Goal: Task Accomplishment & Management: Complete application form

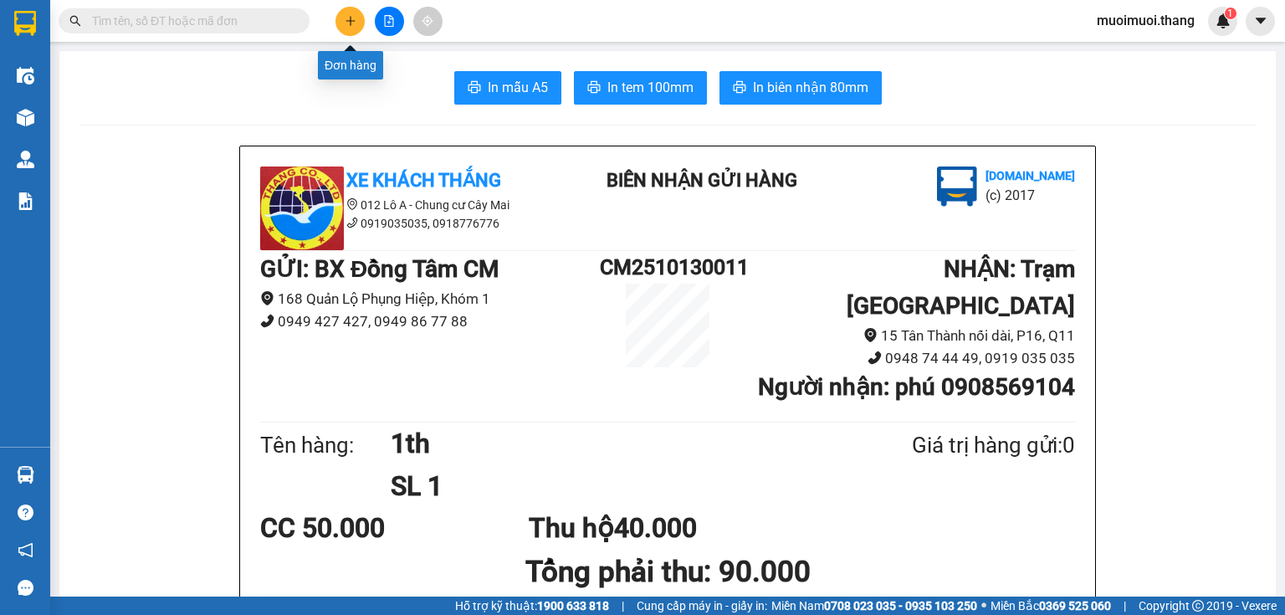
click at [341, 30] on button at bounding box center [349, 21] width 29 height 29
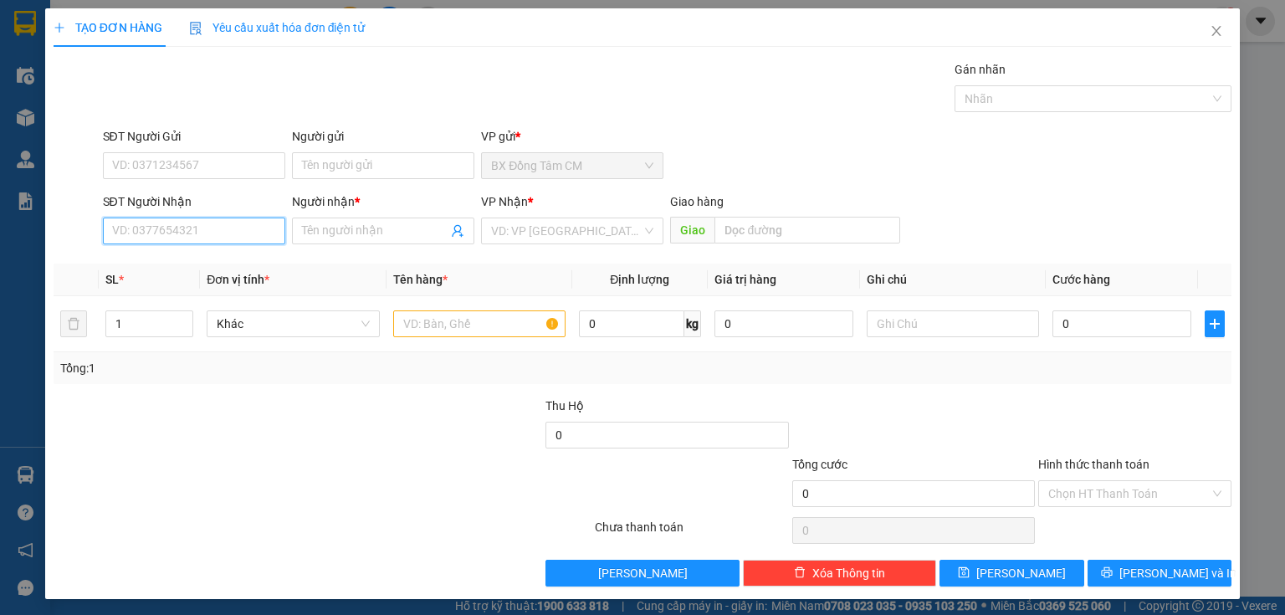
click at [216, 235] on input "SĐT Người Nhận" at bounding box center [194, 230] width 182 height 27
type input "0968703730"
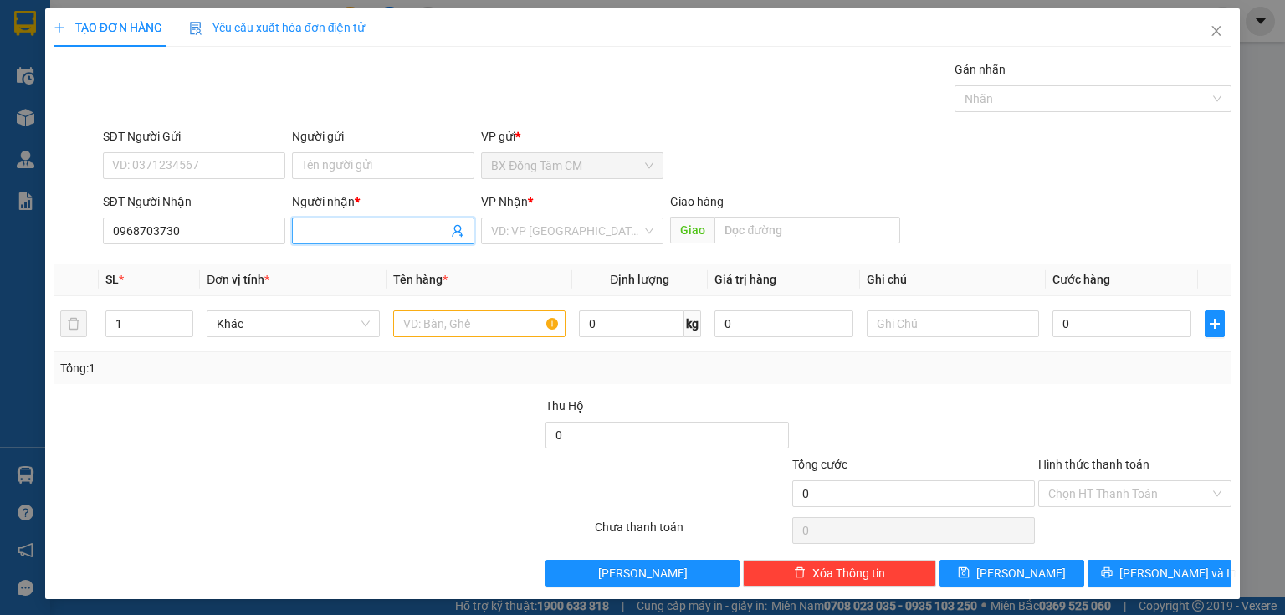
click at [345, 226] on input "Người nhận *" at bounding box center [375, 231] width 146 height 18
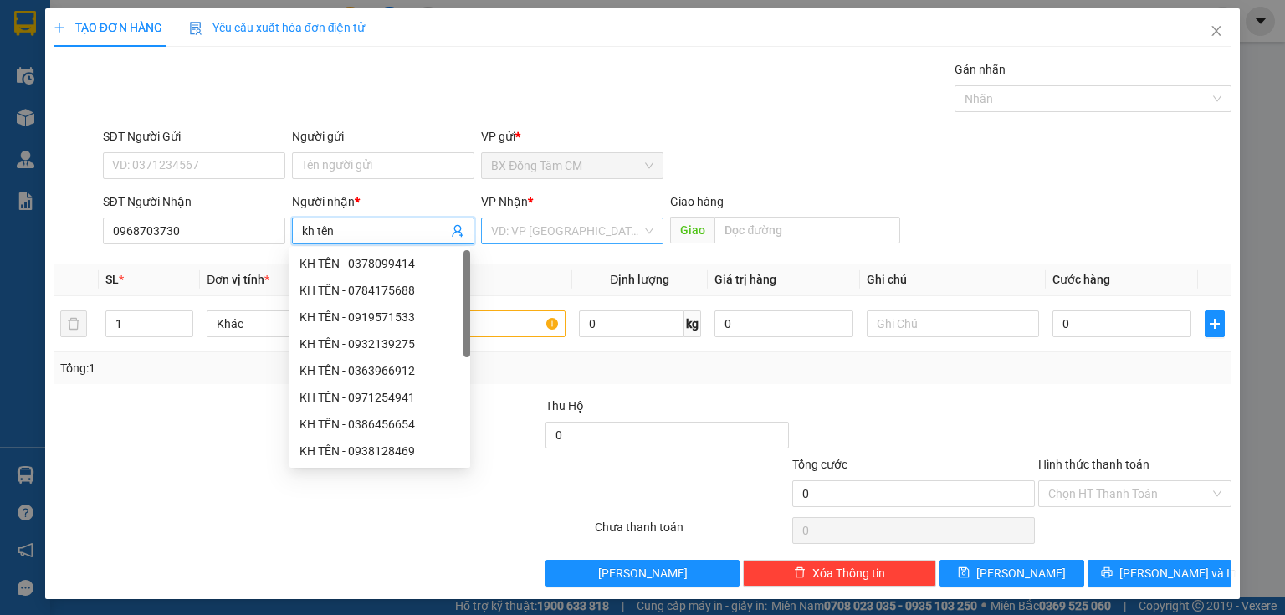
type input "kh tên"
click at [514, 218] on input "search" at bounding box center [566, 230] width 151 height 25
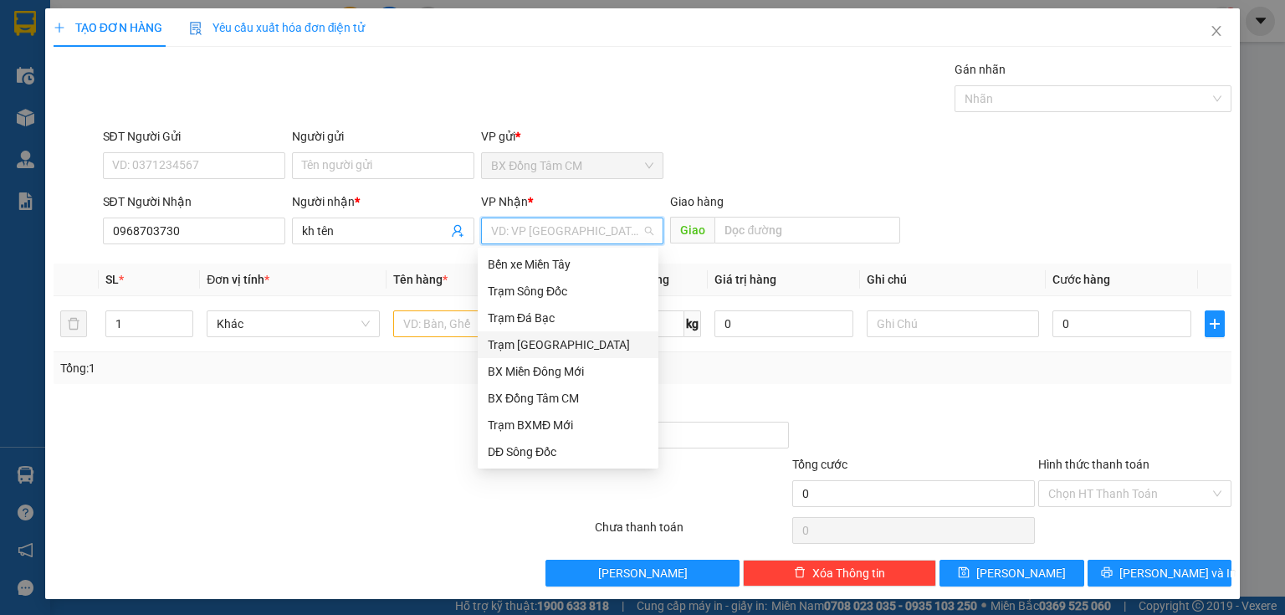
click at [522, 341] on div "Trạm [GEOGRAPHIC_DATA]" at bounding box center [568, 344] width 161 height 18
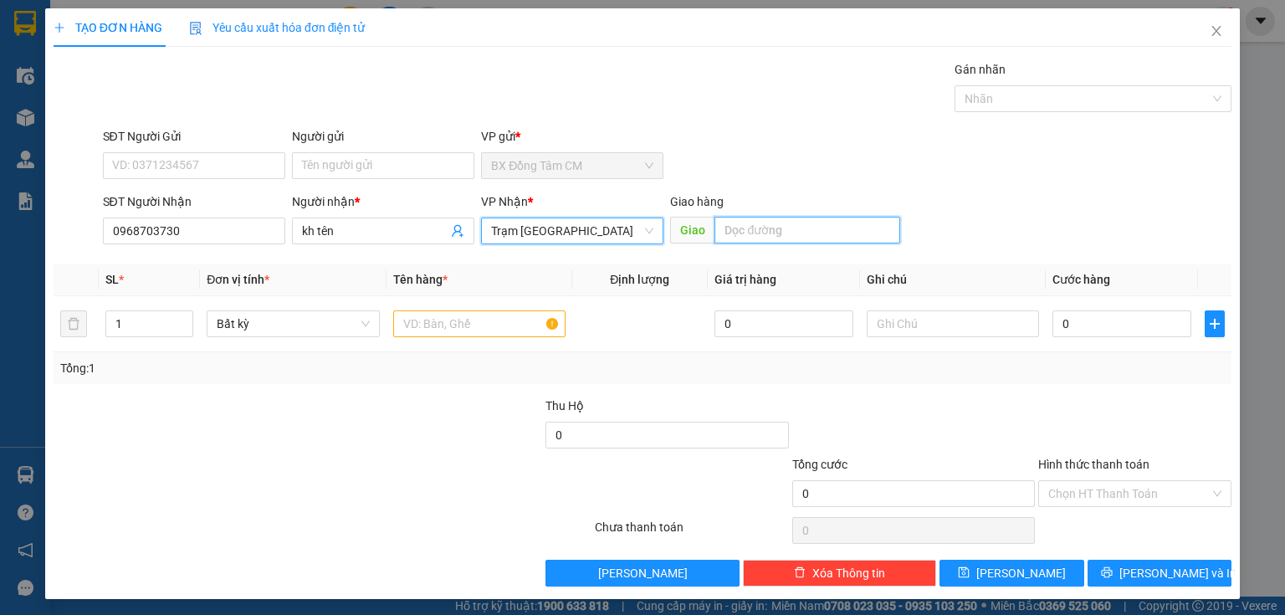
click at [779, 225] on input "text" at bounding box center [807, 230] width 186 height 27
type input "ngã 4 bà điểm"
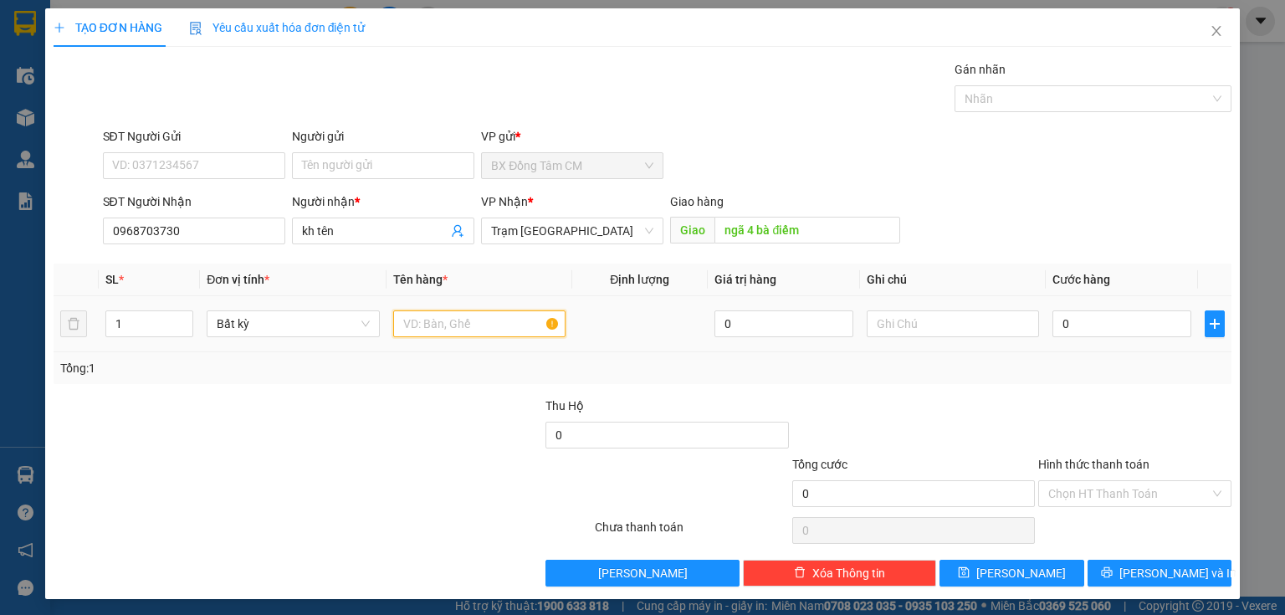
click at [484, 325] on input "text" at bounding box center [479, 323] width 172 height 27
type input "1bao"
click at [1071, 322] on input "0" at bounding box center [1121, 323] width 139 height 27
type input "6"
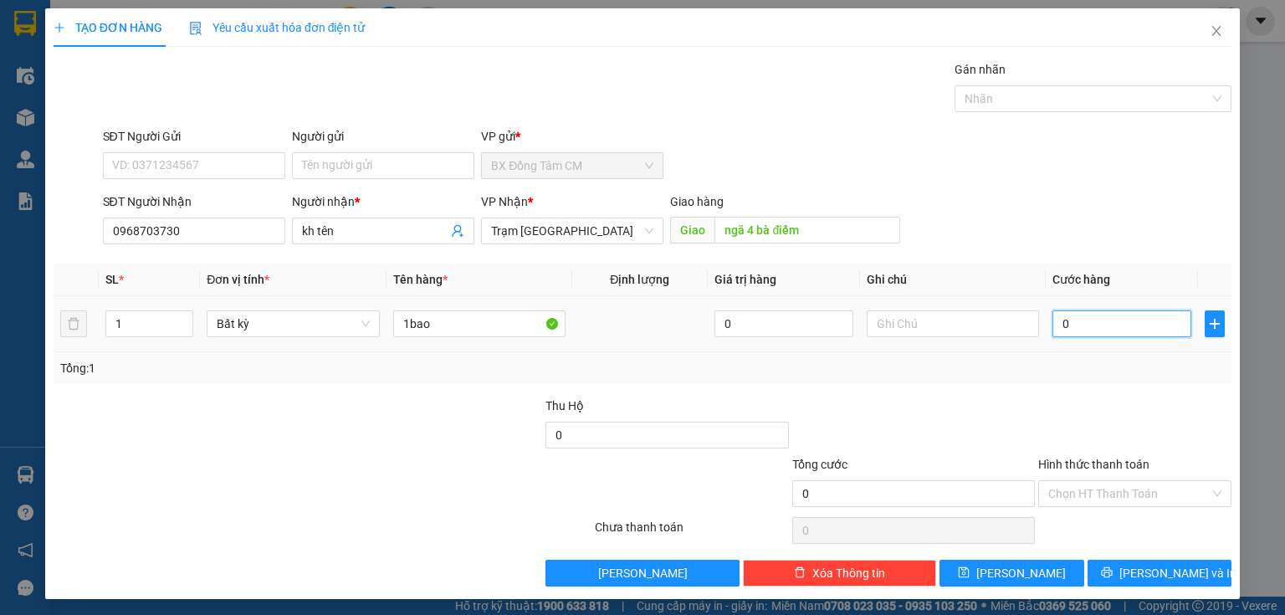
type input "6"
type input "60"
type input "60.000"
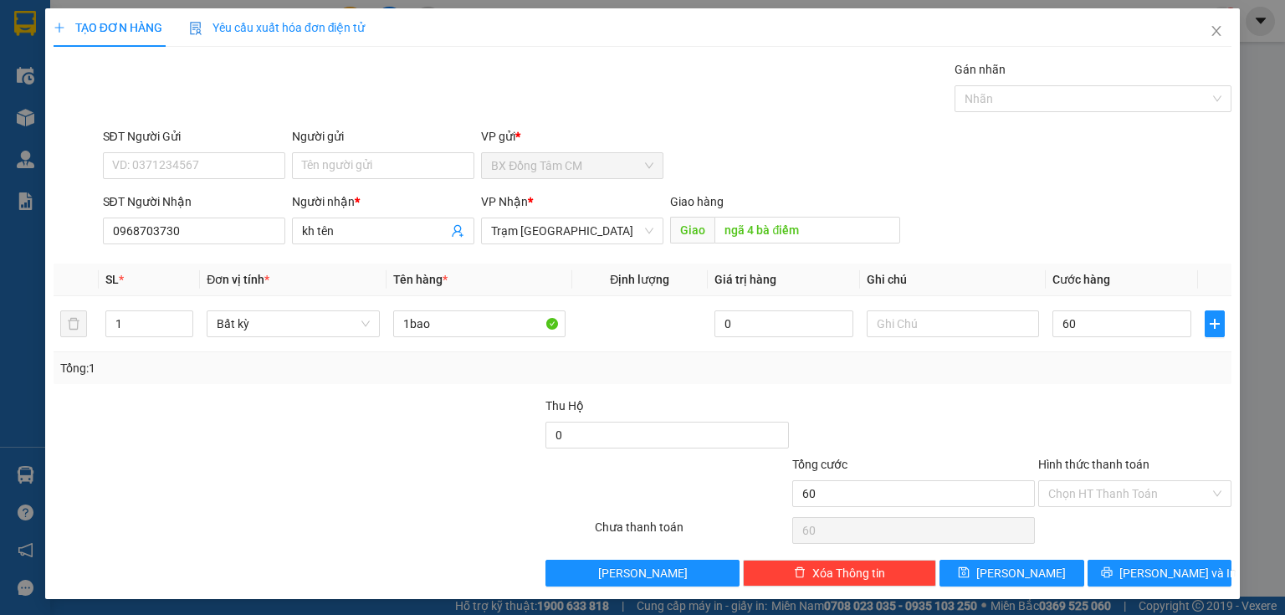
type input "60.000"
click at [984, 367] on div "Tổng: 1" at bounding box center [642, 368] width 1164 height 18
click at [1170, 571] on span "[PERSON_NAME] và In" at bounding box center [1177, 573] width 117 height 18
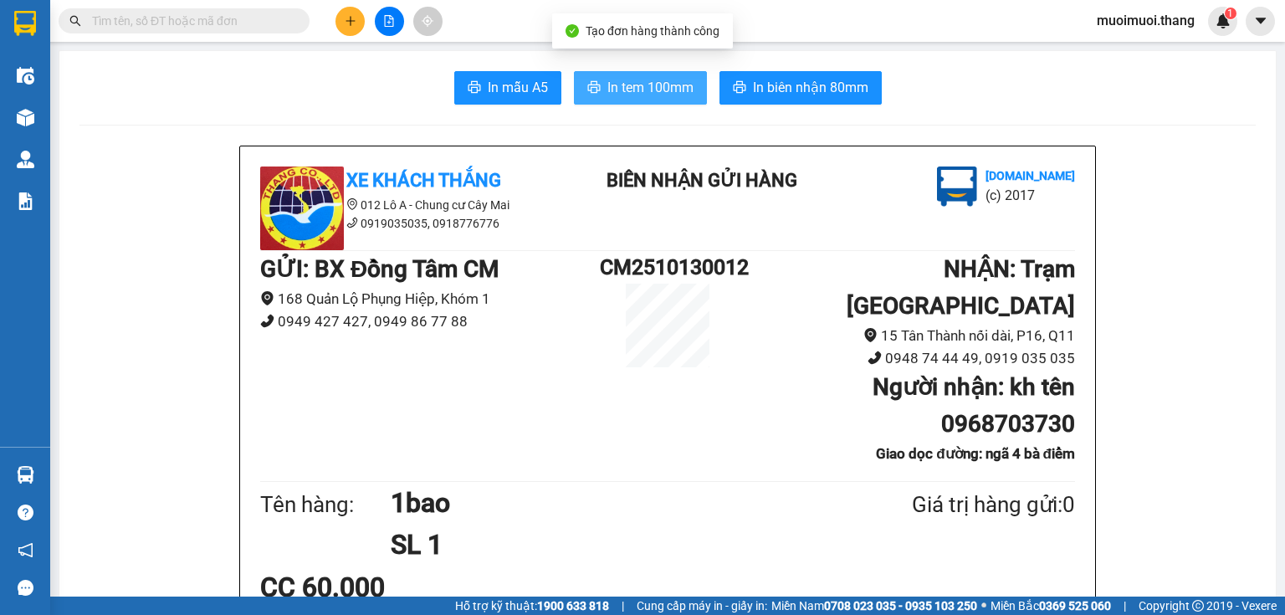
click at [641, 97] on span "In tem 100mm" at bounding box center [650, 87] width 86 height 21
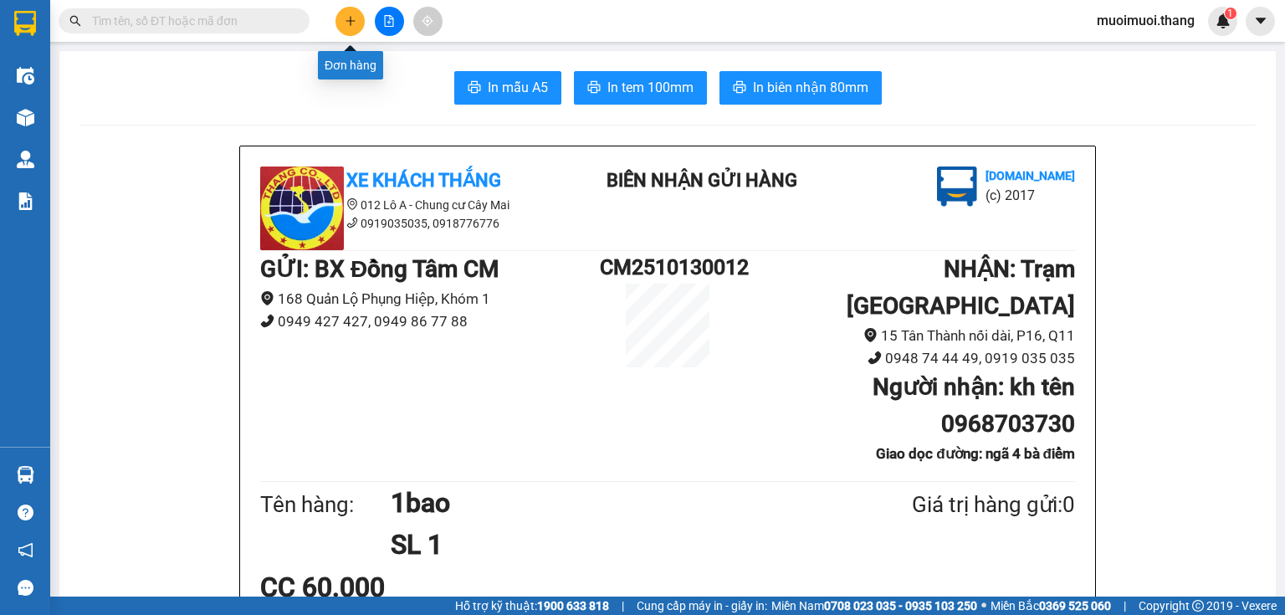
click at [351, 19] on icon "plus" at bounding box center [351, 21] width 12 height 12
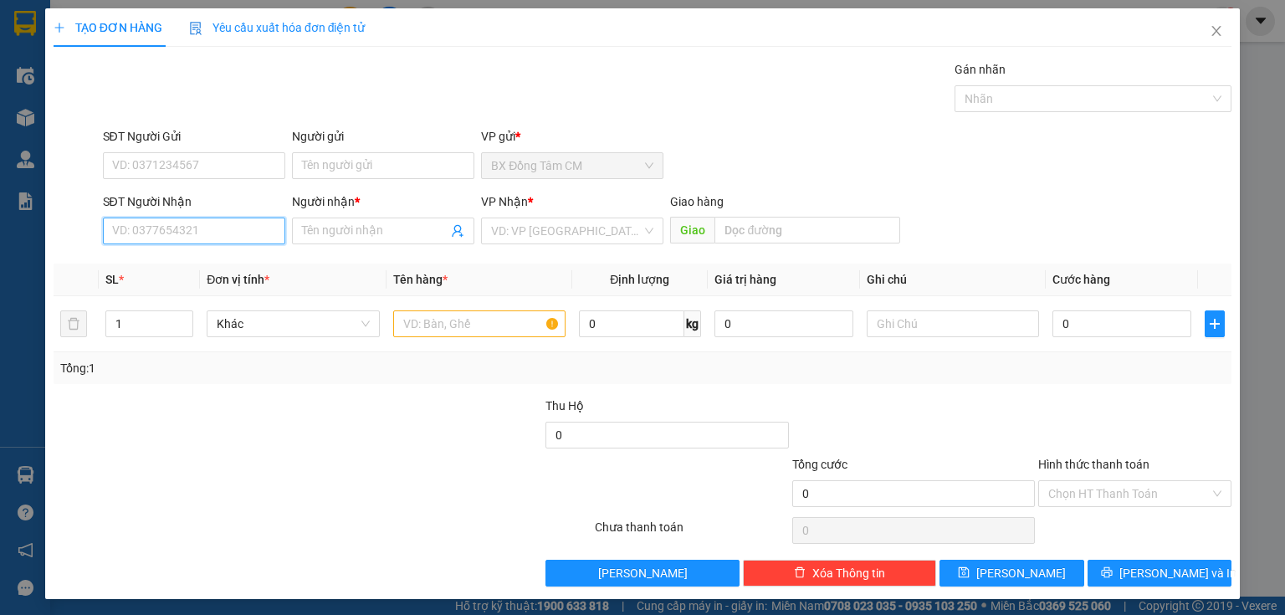
click at [171, 229] on input "SĐT Người Nhận" at bounding box center [194, 230] width 182 height 27
click at [195, 262] on div "0902835983 - SANG" at bounding box center [192, 263] width 161 height 18
type input "0902835983"
type input "SANG"
type input "BXMT"
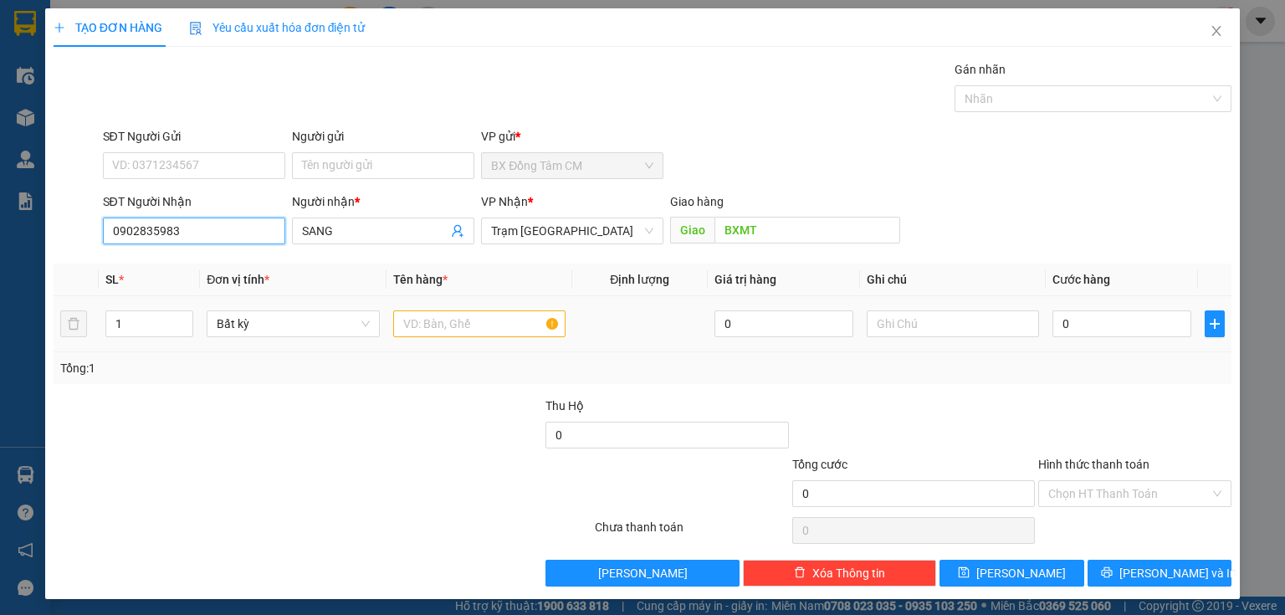
type input "0902835983"
click at [467, 329] on input "text" at bounding box center [479, 323] width 172 height 27
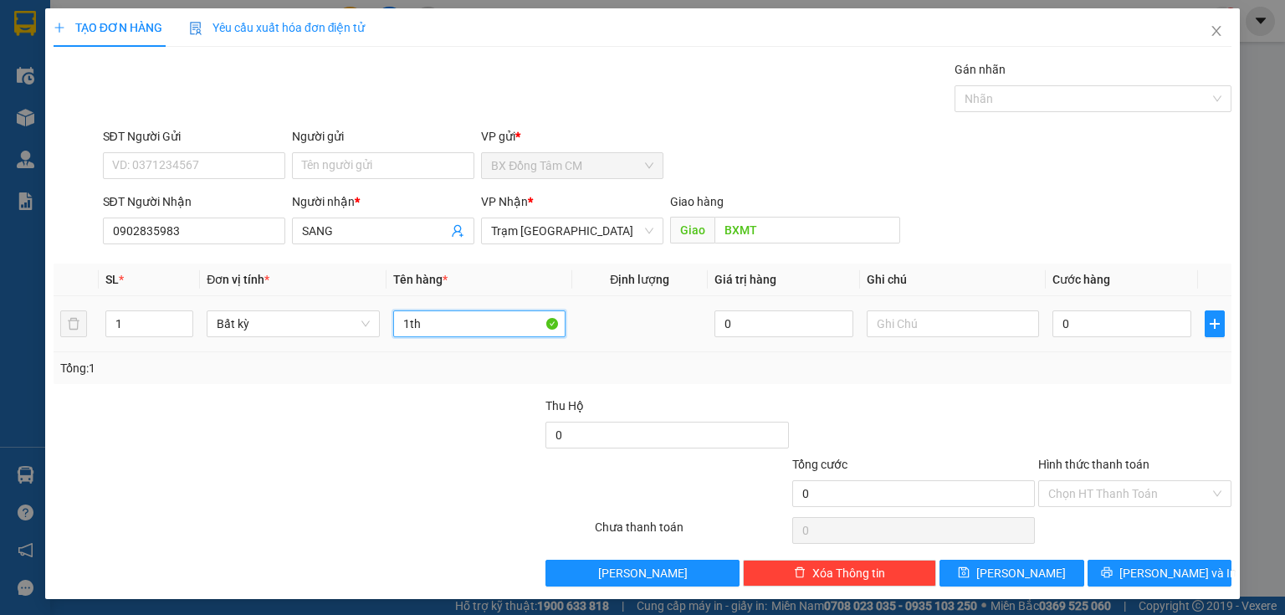
type input "1th"
click at [1046, 317] on td "0" at bounding box center [1122, 324] width 152 height 56
click at [1055, 318] on input "0" at bounding box center [1121, 323] width 139 height 27
type input "5"
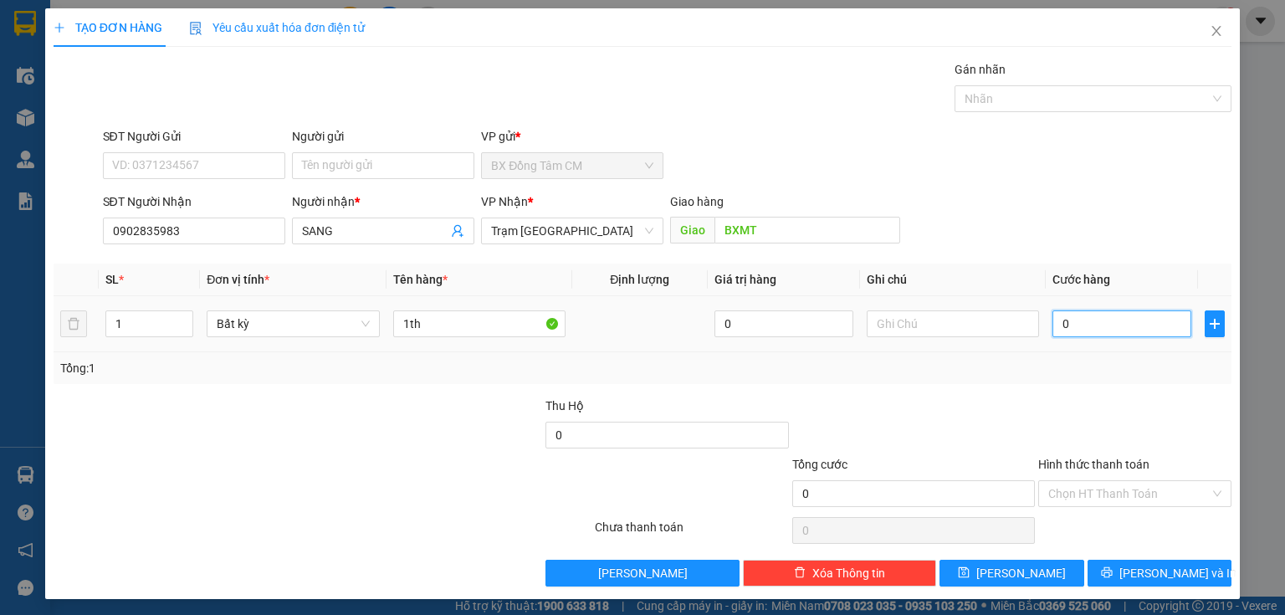
type input "5"
type input "50"
type input "50.000"
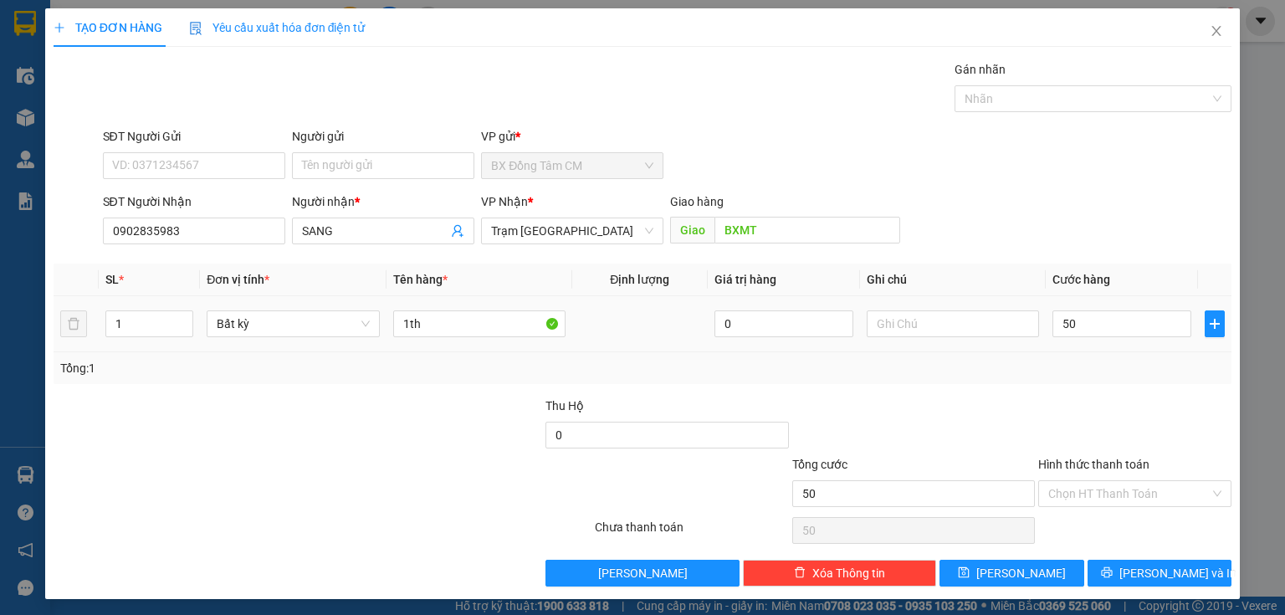
type input "50.000"
click at [1006, 349] on td at bounding box center [953, 324] width 186 height 56
click at [1181, 576] on span "[PERSON_NAME] và In" at bounding box center [1177, 573] width 117 height 18
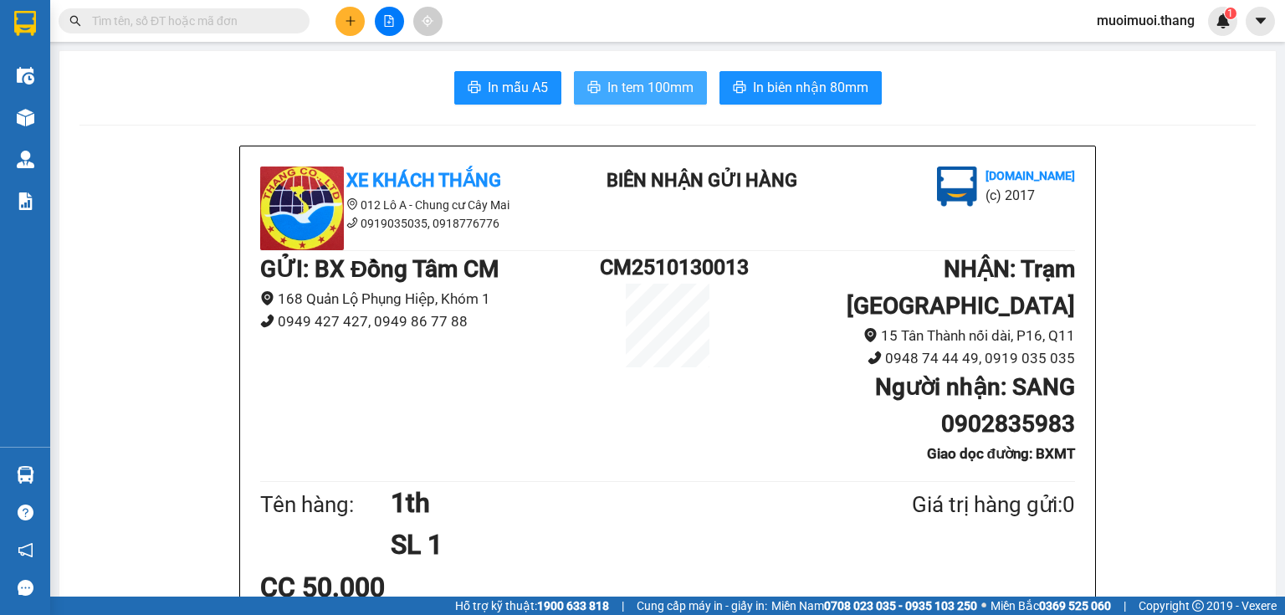
click at [653, 101] on button "In tem 100mm" at bounding box center [640, 87] width 133 height 33
click at [347, 30] on button at bounding box center [349, 21] width 29 height 29
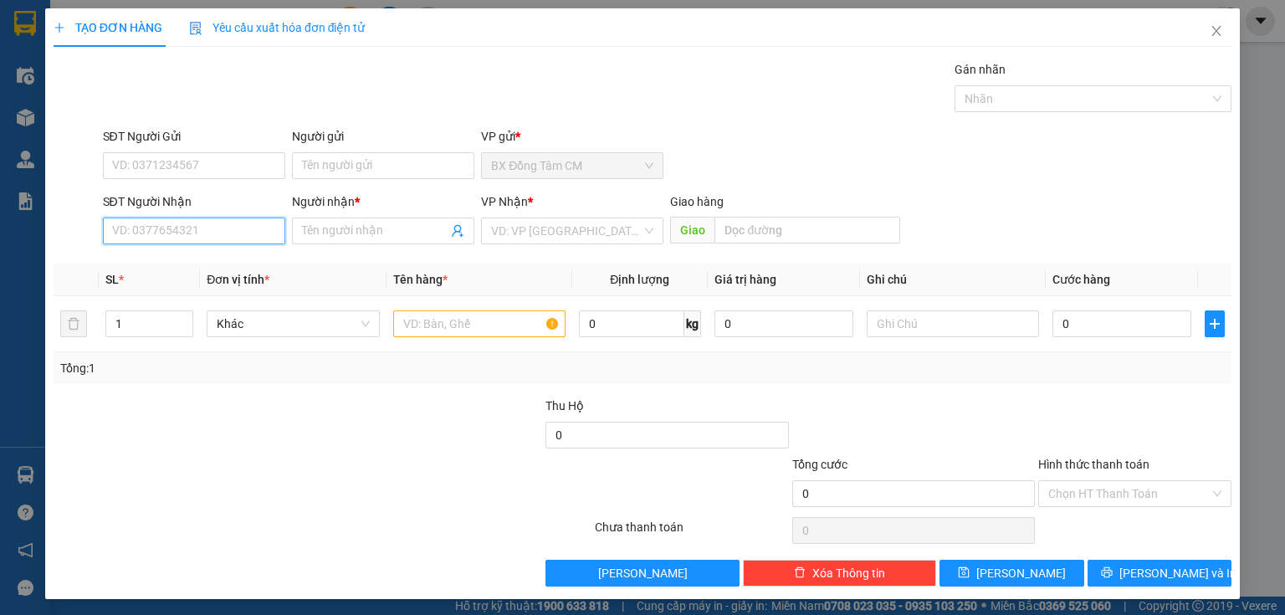
click at [212, 233] on input "SĐT Người Nhận" at bounding box center [194, 230] width 182 height 27
type input "0944160121"
click at [211, 254] on div "0944160121 - CƯỜNG" at bounding box center [192, 263] width 161 height 18
type input "CƯỜNG"
type input "VINH LONG"
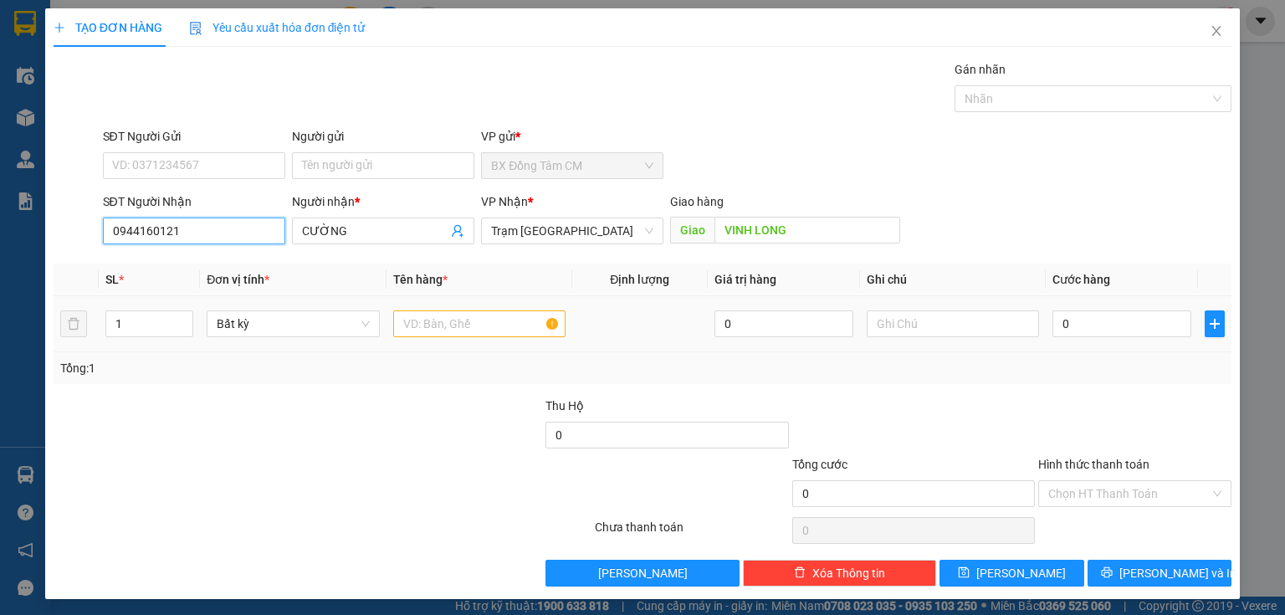
type input "0944160121"
click at [475, 330] on input "text" at bounding box center [479, 323] width 172 height 27
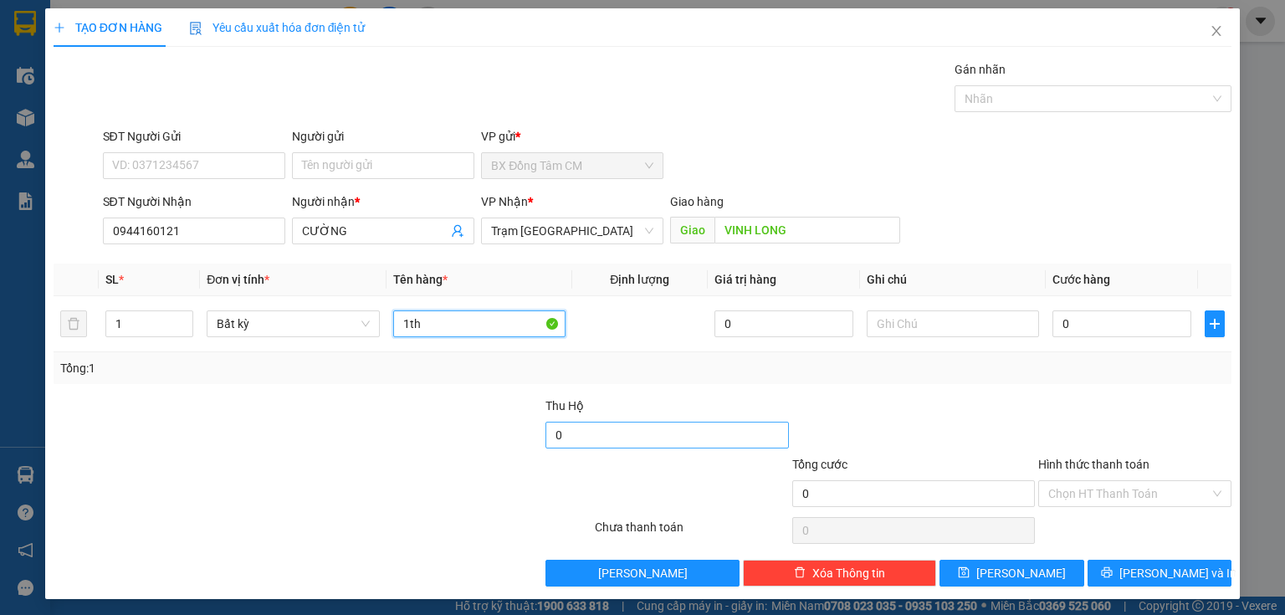
type input "1th"
click at [622, 439] on input "0" at bounding box center [666, 435] width 243 height 27
type input "4.225.000"
click at [1052, 315] on input "0" at bounding box center [1121, 323] width 139 height 27
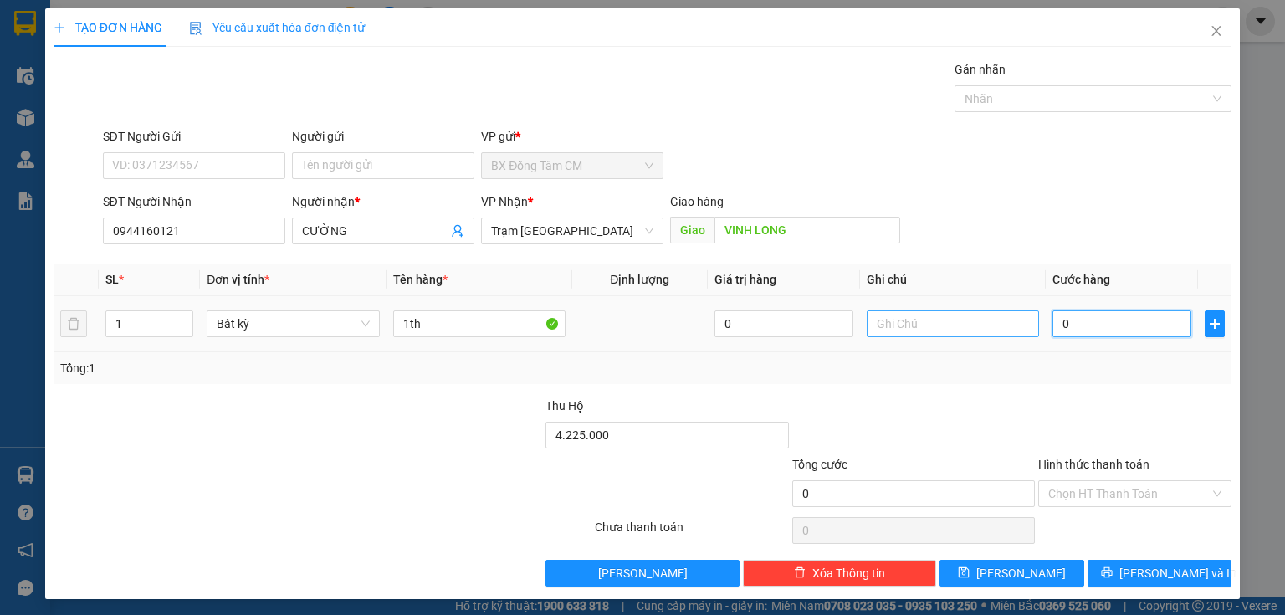
type input "5"
type input "50"
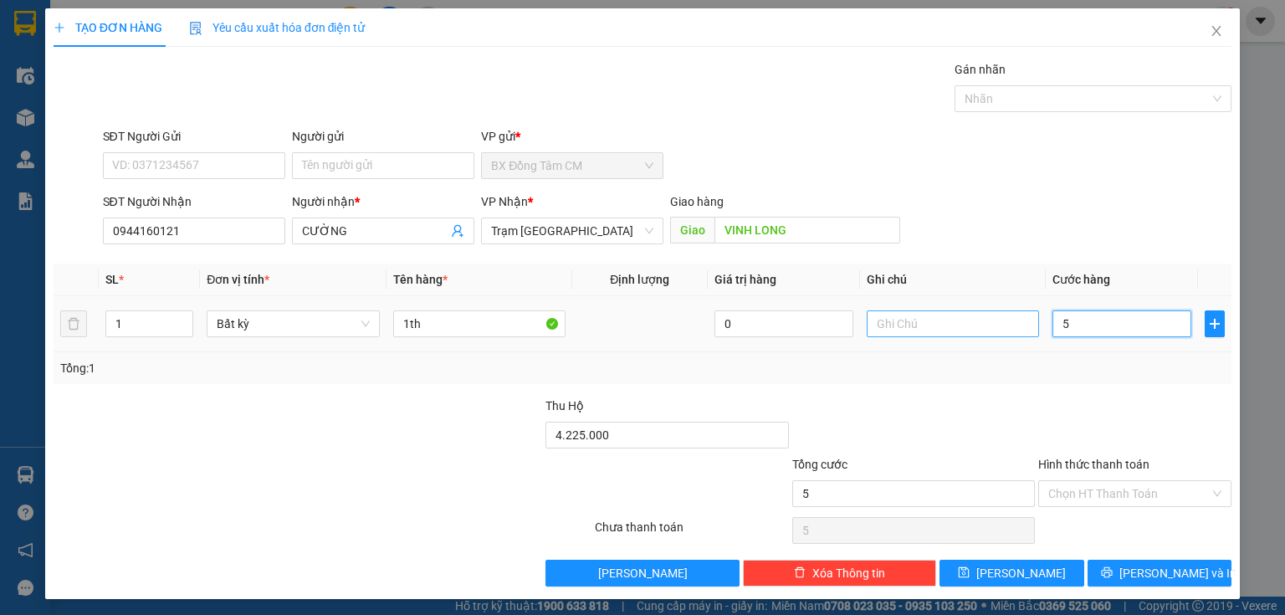
type input "50"
type input "50.000"
click at [935, 330] on input "text" at bounding box center [953, 323] width 172 height 27
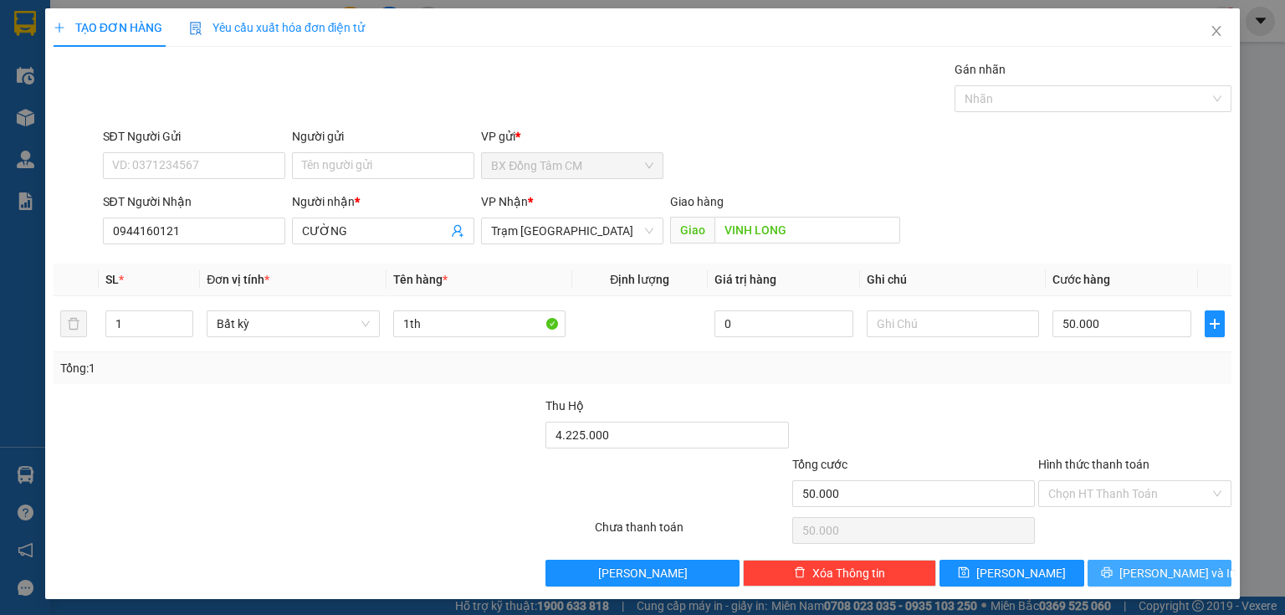
click at [1133, 563] on button "[PERSON_NAME] và In" at bounding box center [1159, 573] width 145 height 27
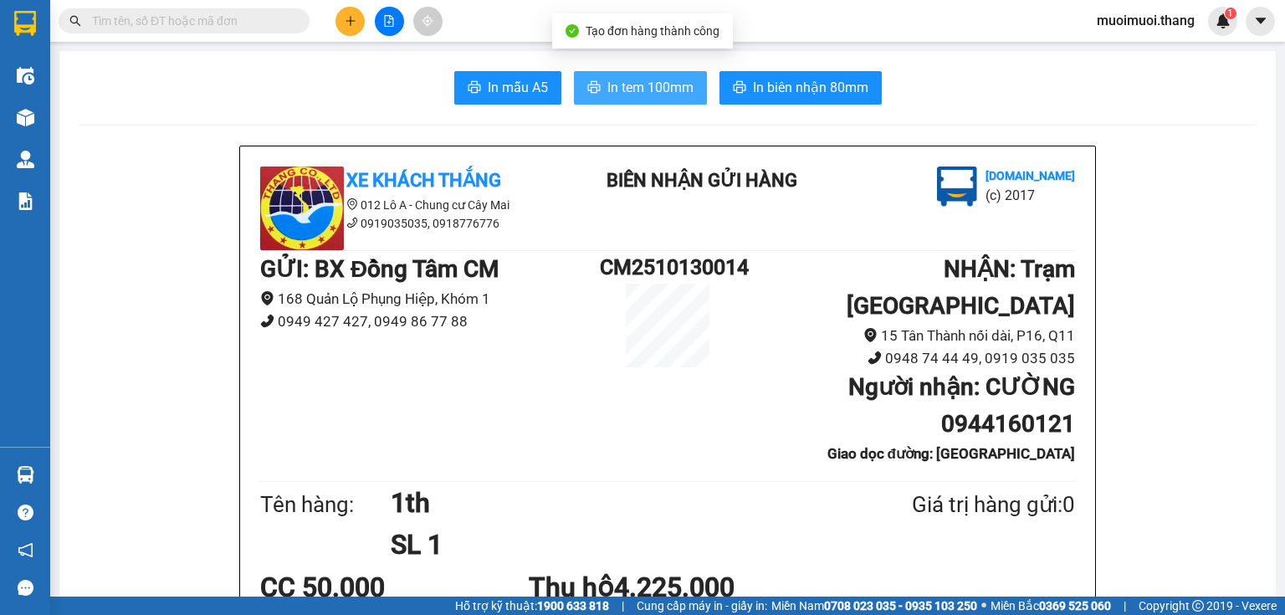
click at [647, 100] on button "In tem 100mm" at bounding box center [640, 87] width 133 height 33
